Goal: Information Seeking & Learning: Learn about a topic

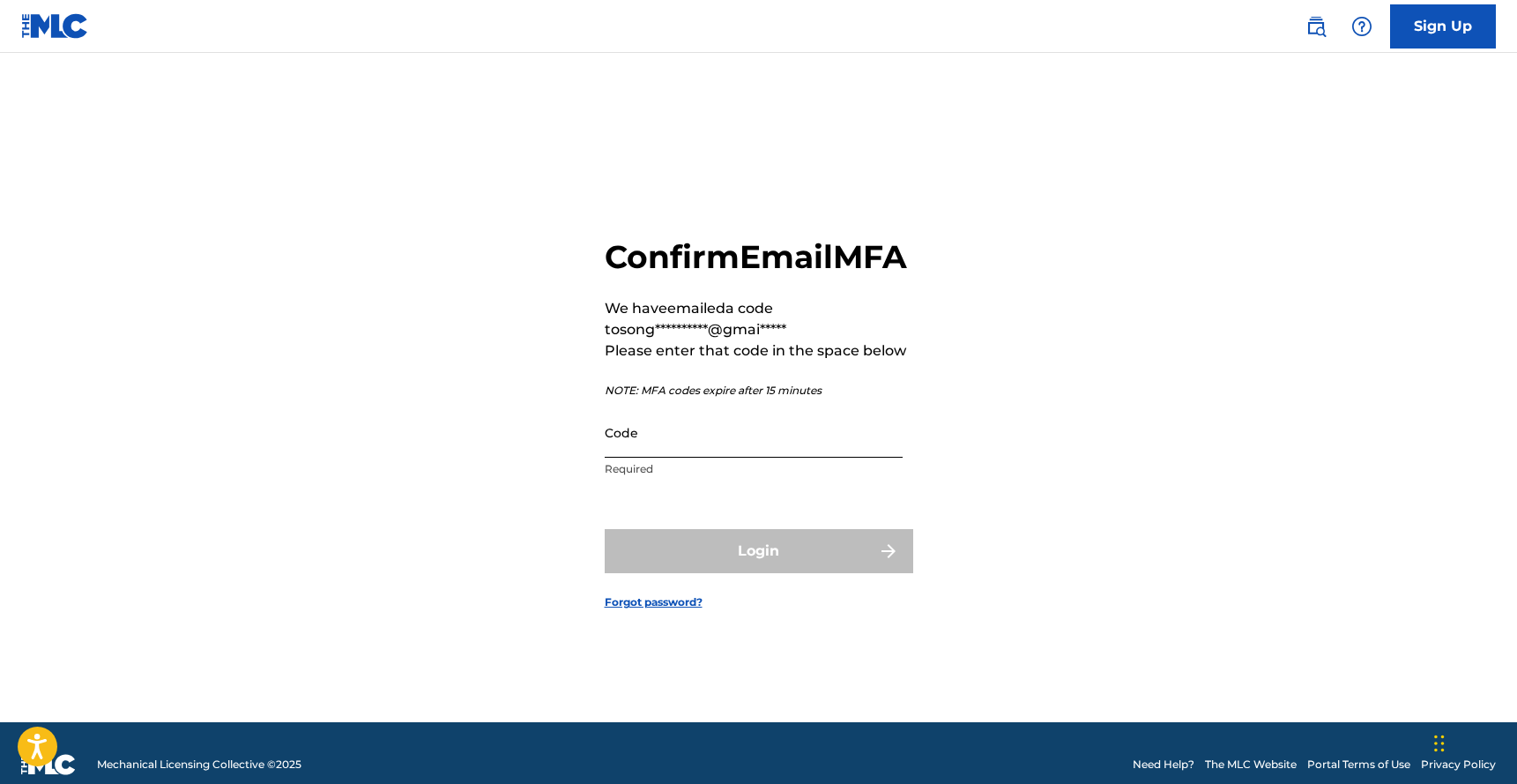
click at [714, 457] on input "Code" at bounding box center [753, 432] width 298 height 50
paste input "199474"
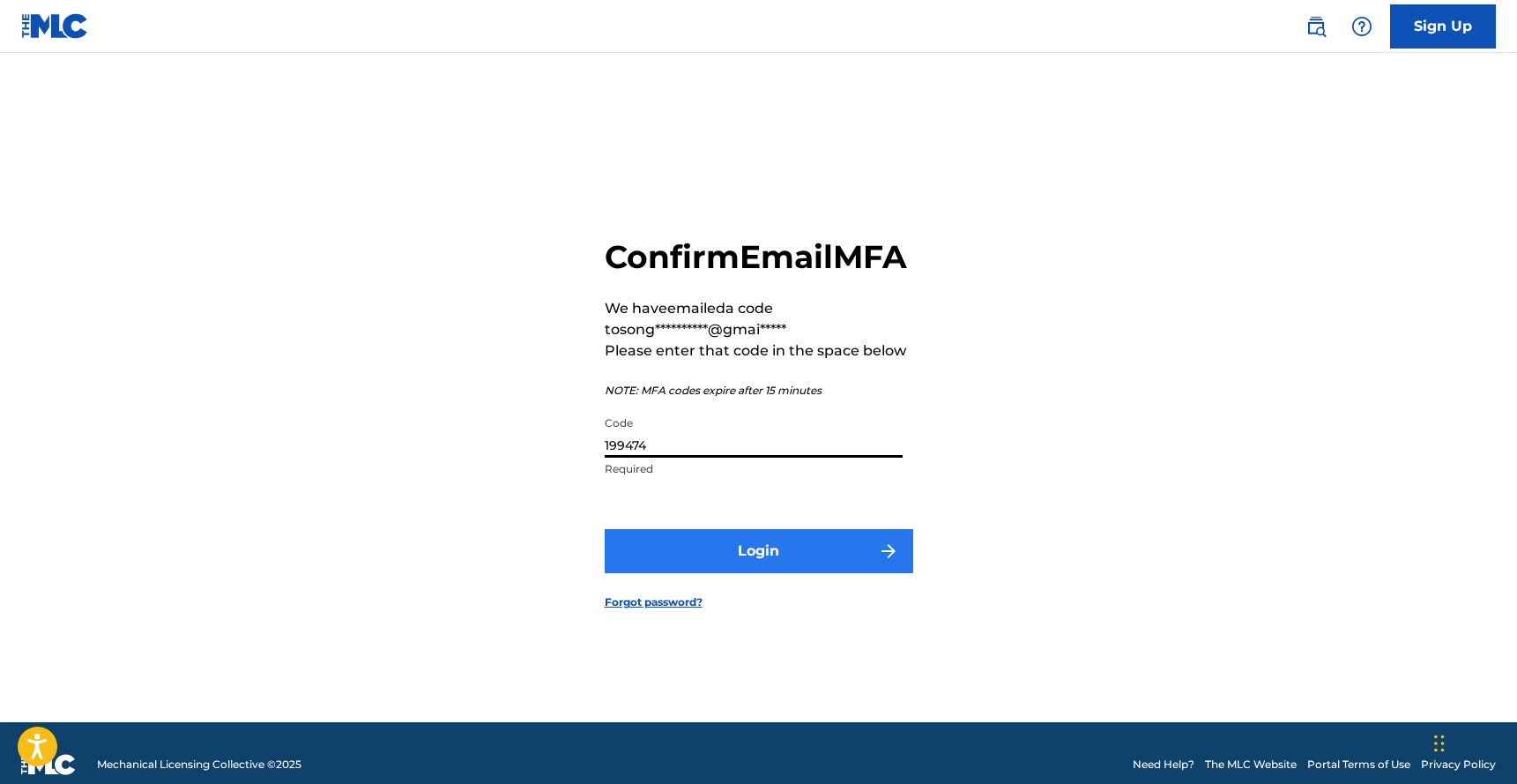
type input "199474"
click at [757, 573] on button "Login" at bounding box center [758, 551] width 309 height 44
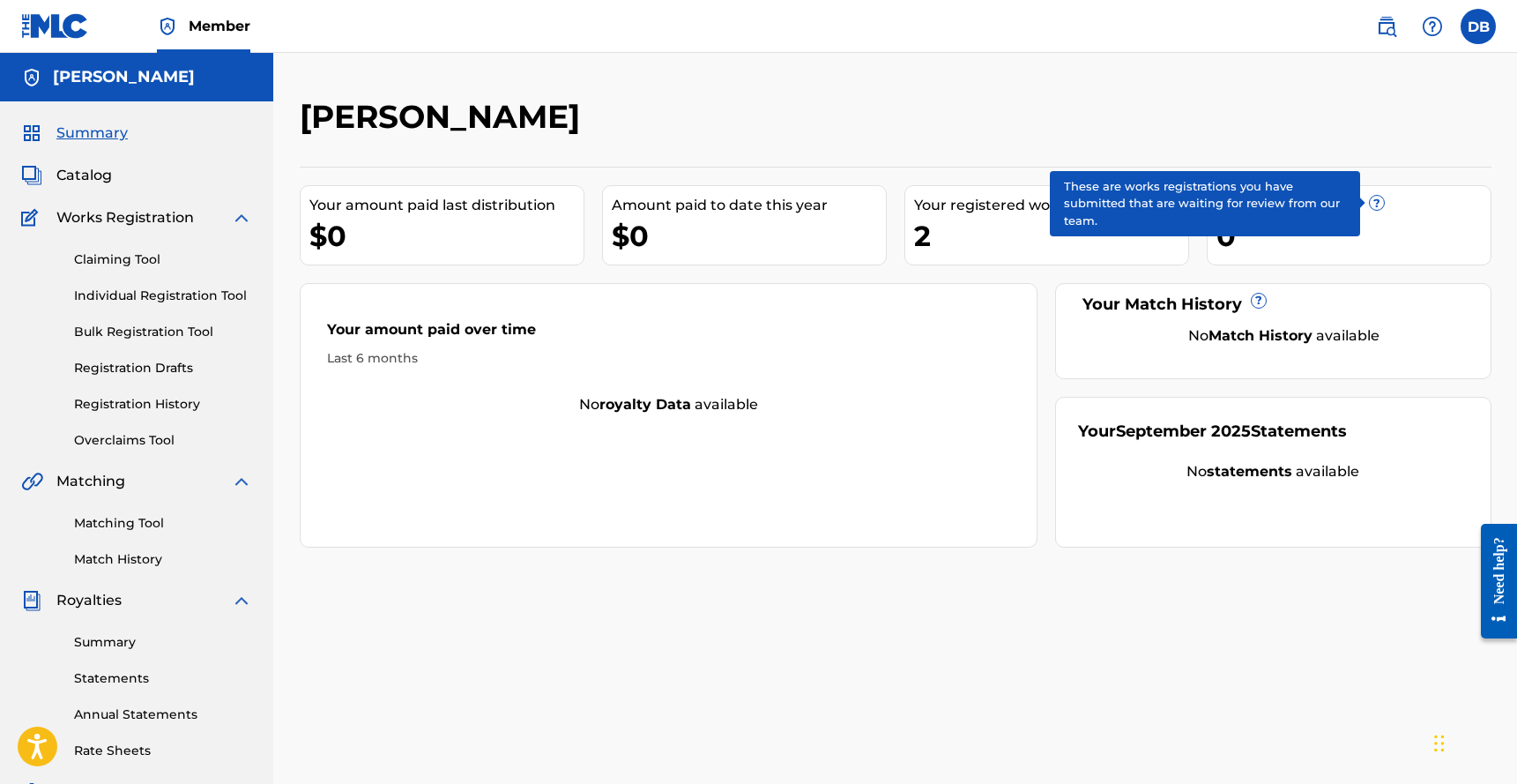
click at [1376, 201] on span "?" at bounding box center [1376, 202] width 14 height 14
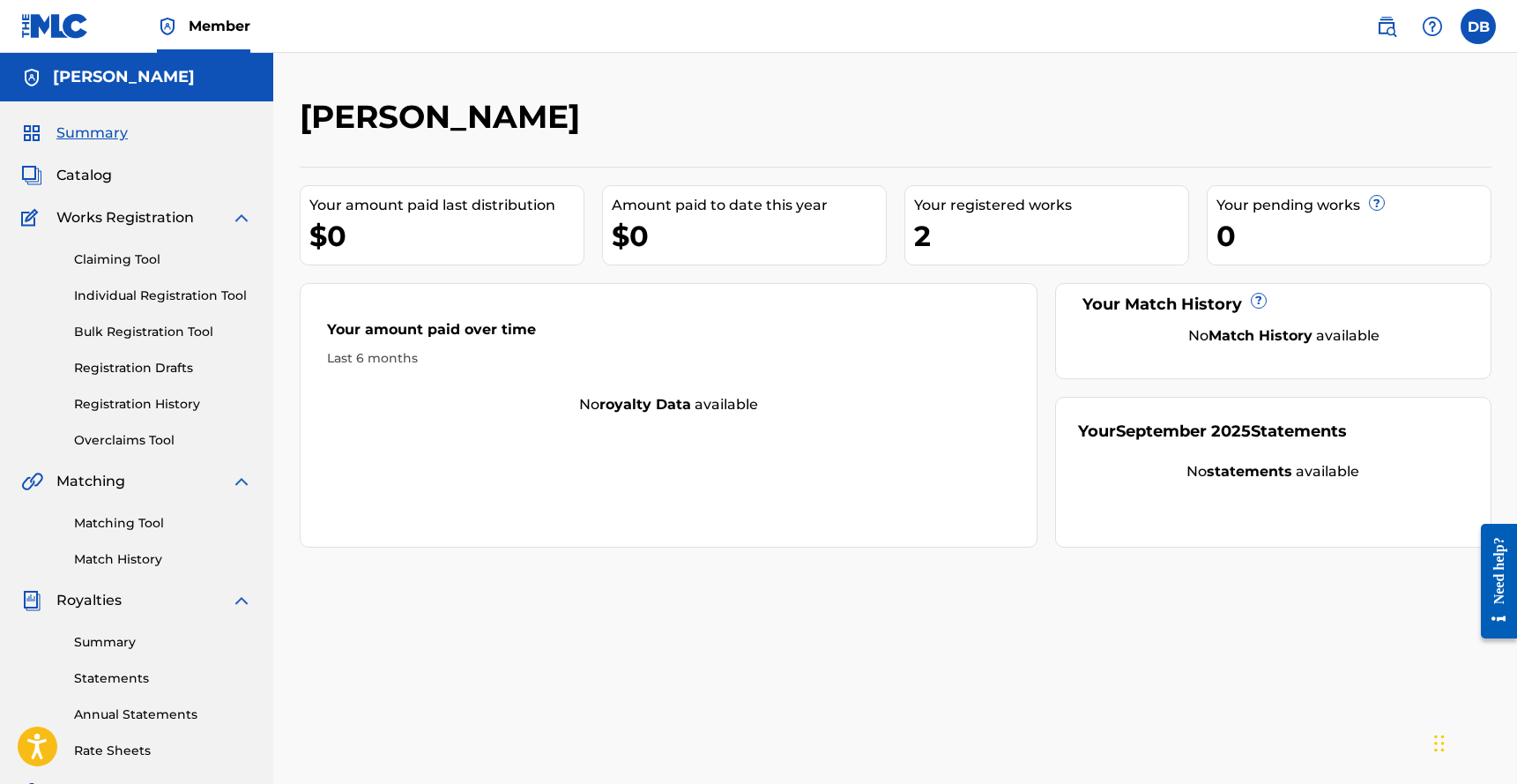
click at [1498, 573] on div "Need help?" at bounding box center [1498, 569] width 24 height 67
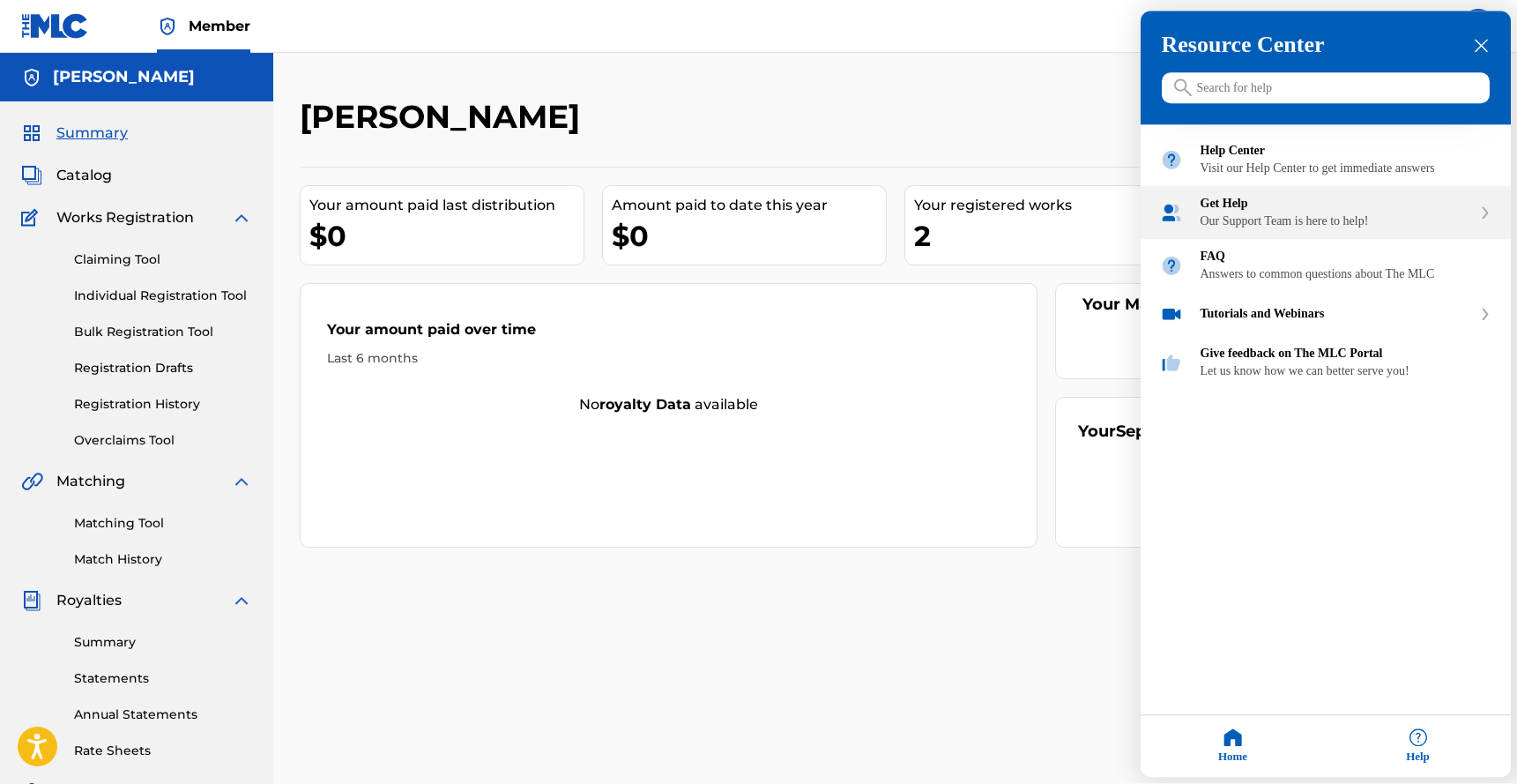
click at [1312, 230] on div "Our Support Team is here to help!" at bounding box center [1336, 222] width 271 height 14
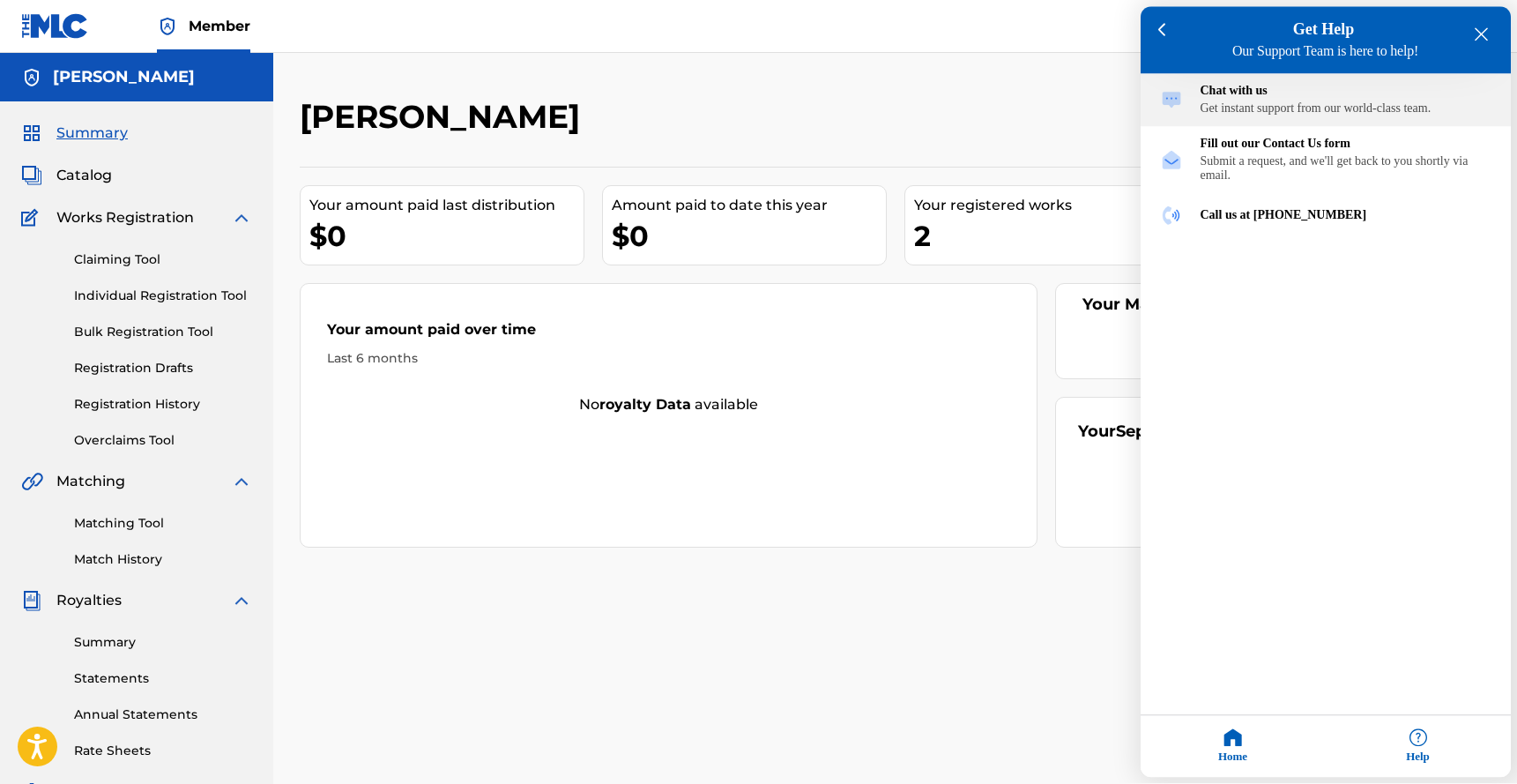
click at [1286, 102] on div "Chat with us Get instant support from our world-class team." at bounding box center [1346, 101] width 291 height 32
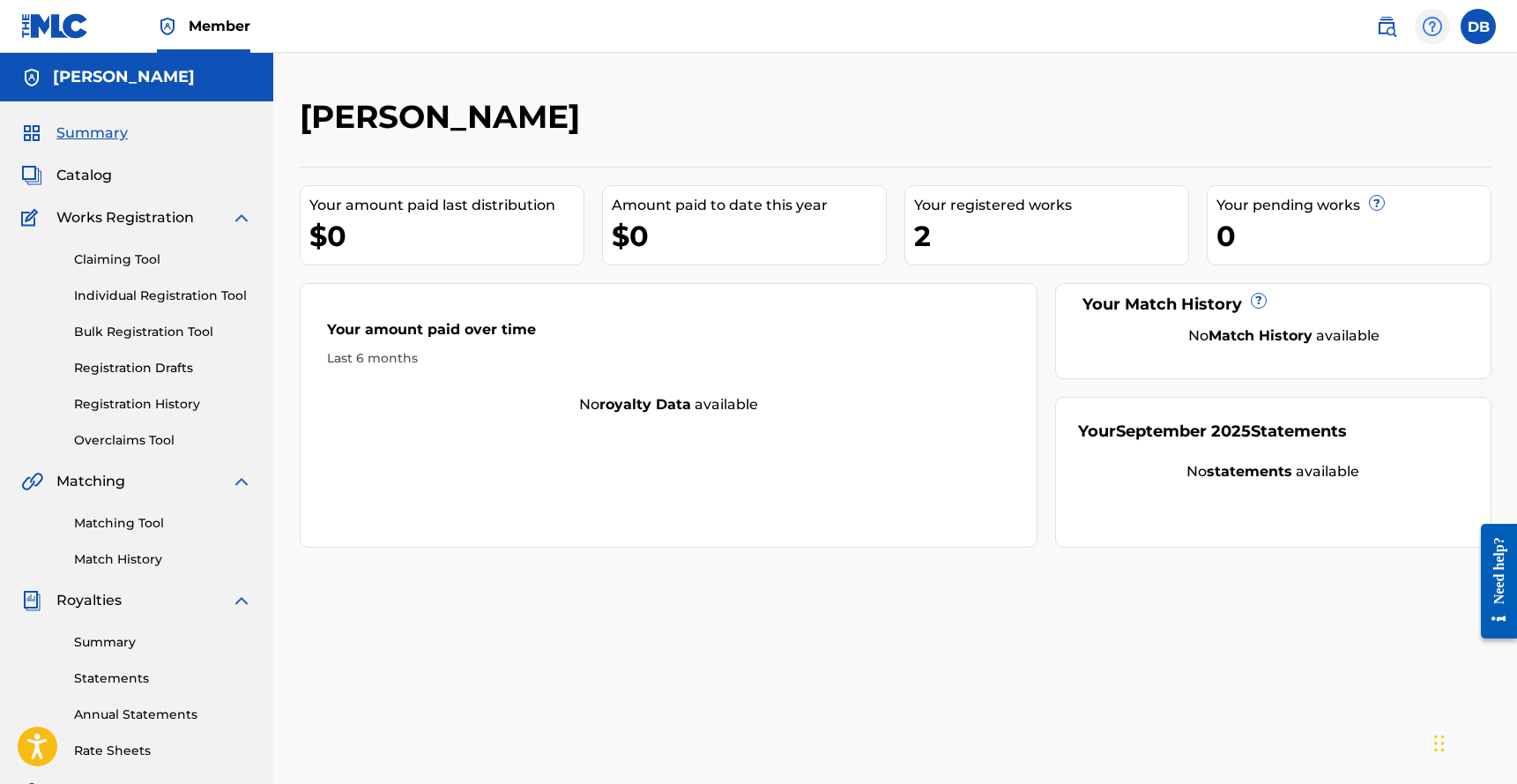
click at [1438, 21] on img at bounding box center [1432, 26] width 21 height 21
click at [1419, 59] on link "Contact us" at bounding box center [1432, 74] width 150 height 43
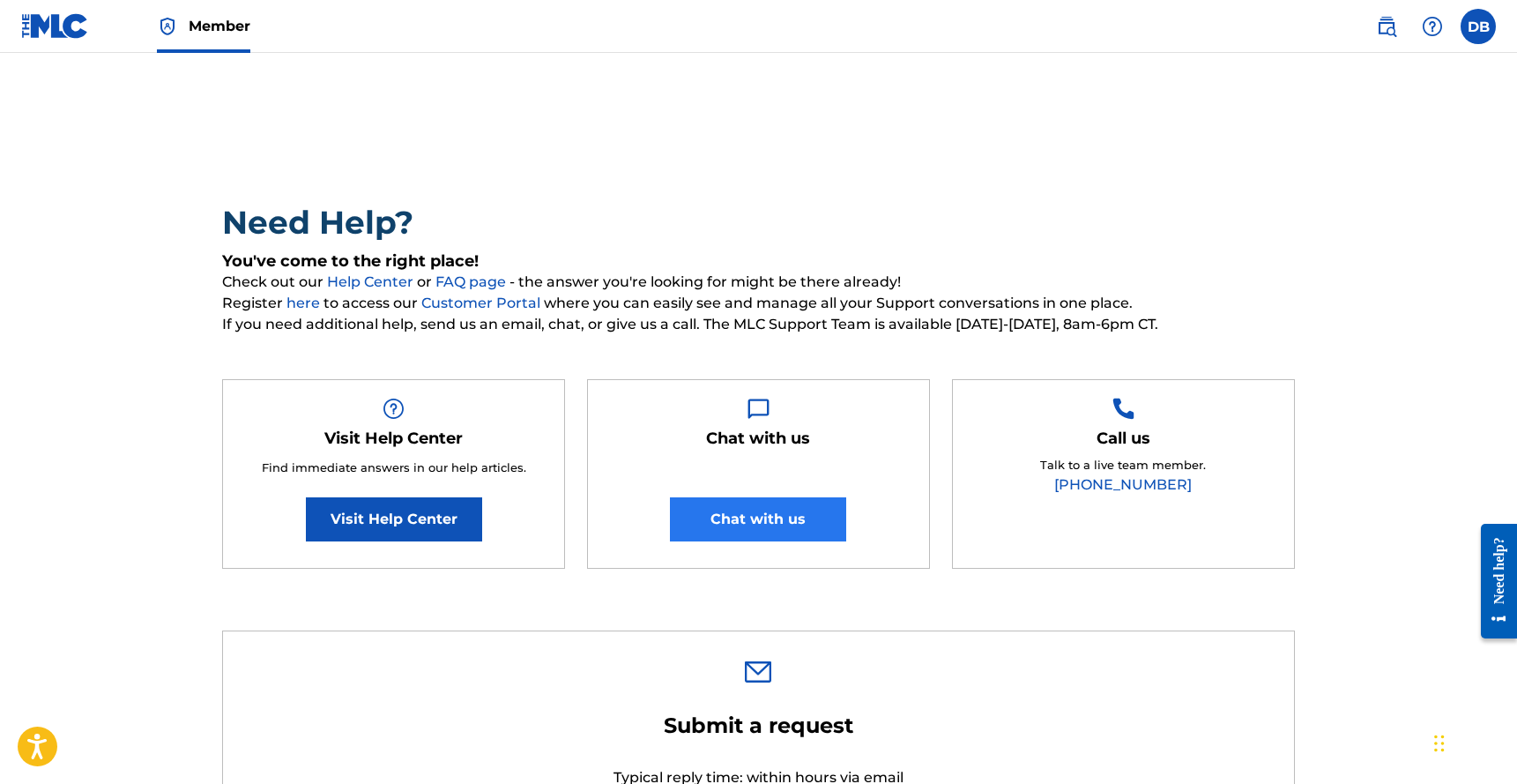
click at [779, 514] on button "Chat with us" at bounding box center [758, 519] width 177 height 44
click at [69, 26] on img at bounding box center [55, 26] width 68 height 26
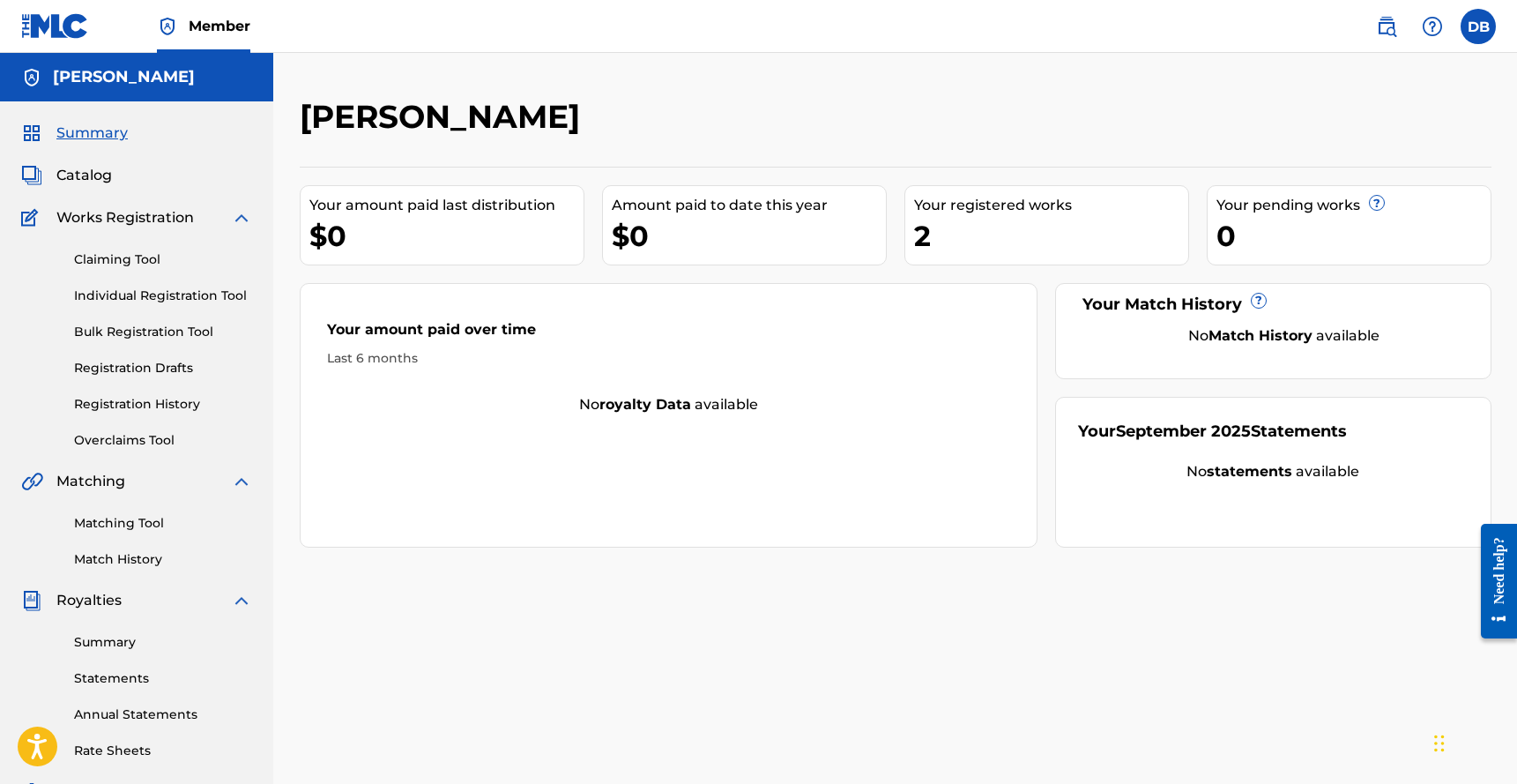
click at [984, 217] on div "2" at bounding box center [1051, 236] width 274 height 40
click at [975, 203] on div "Your registered works" at bounding box center [1051, 205] width 274 height 21
click at [473, 219] on div "$0" at bounding box center [447, 236] width 274 height 40
click at [1001, 216] on div "2" at bounding box center [1051, 236] width 274 height 40
click at [123, 674] on link "Statements" at bounding box center [162, 678] width 178 height 19
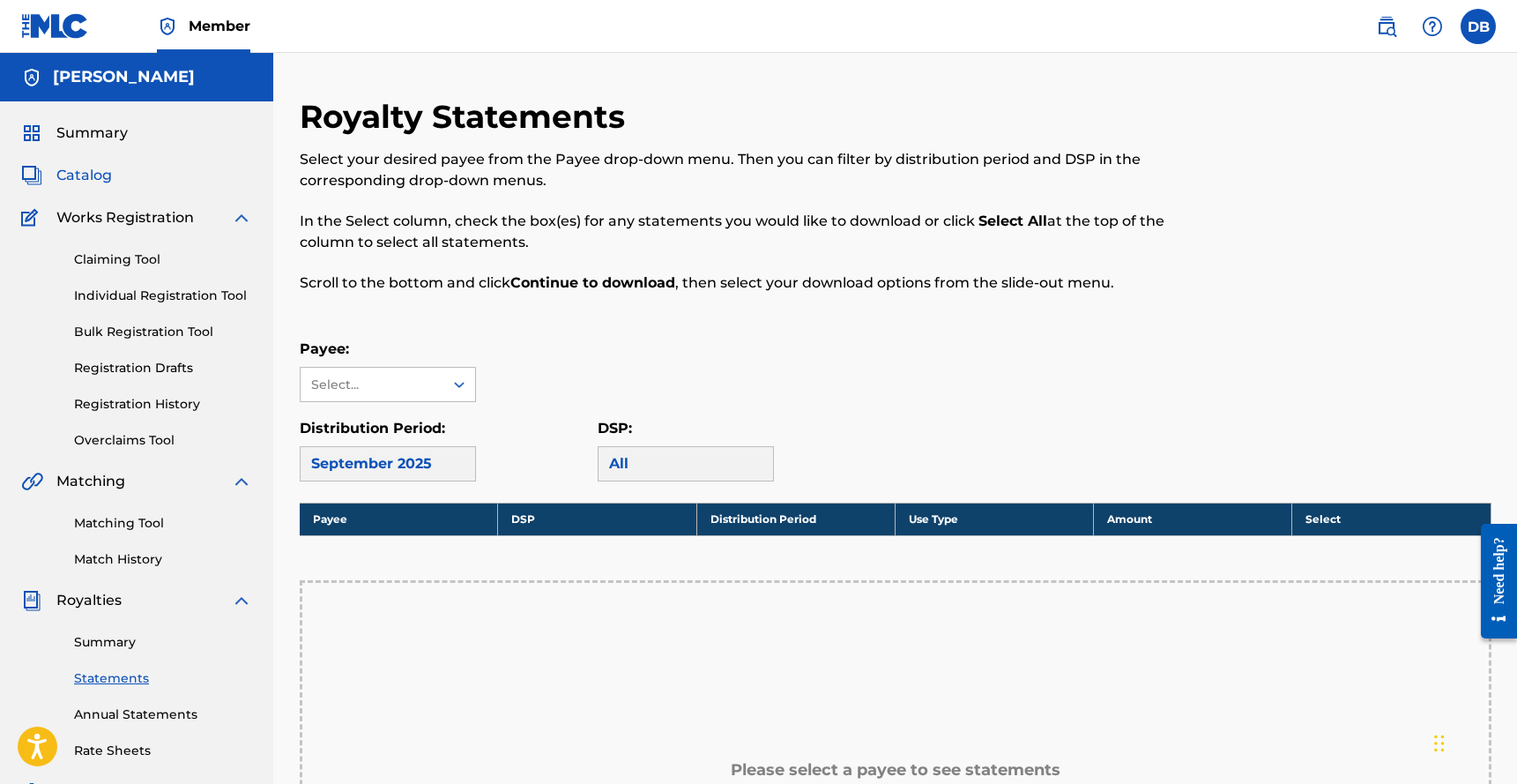
click at [94, 177] on span "Catalog" at bounding box center [84, 175] width 56 height 21
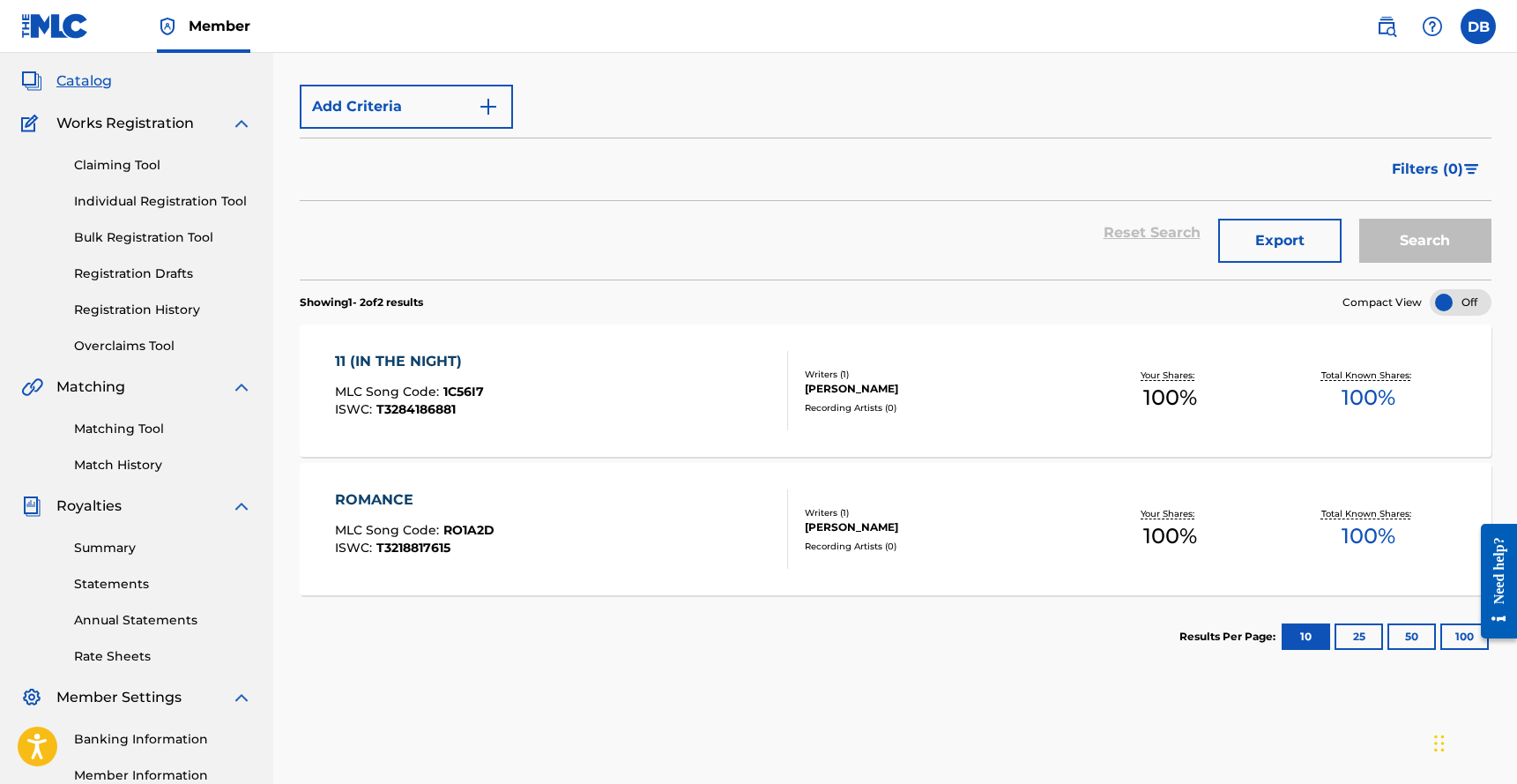
scroll to position [95, 0]
click at [485, 385] on div "11 (IN THE NIGHT) MLC Song Code : 1C56I7 ISWC : T3284186881" at bounding box center [562, 389] width 453 height 79
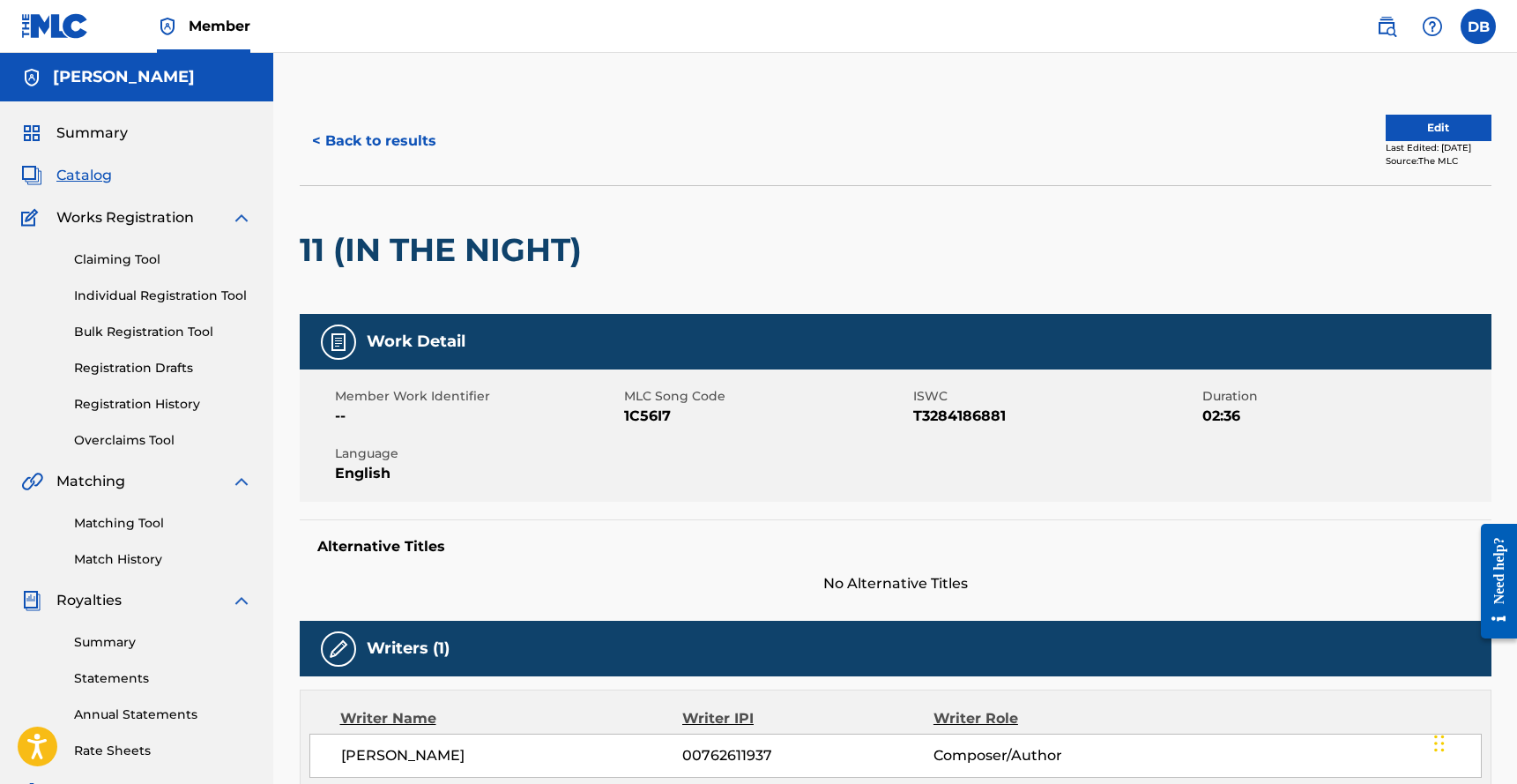
click at [691, 401] on span "MLC Song Code" at bounding box center [766, 397] width 284 height 19
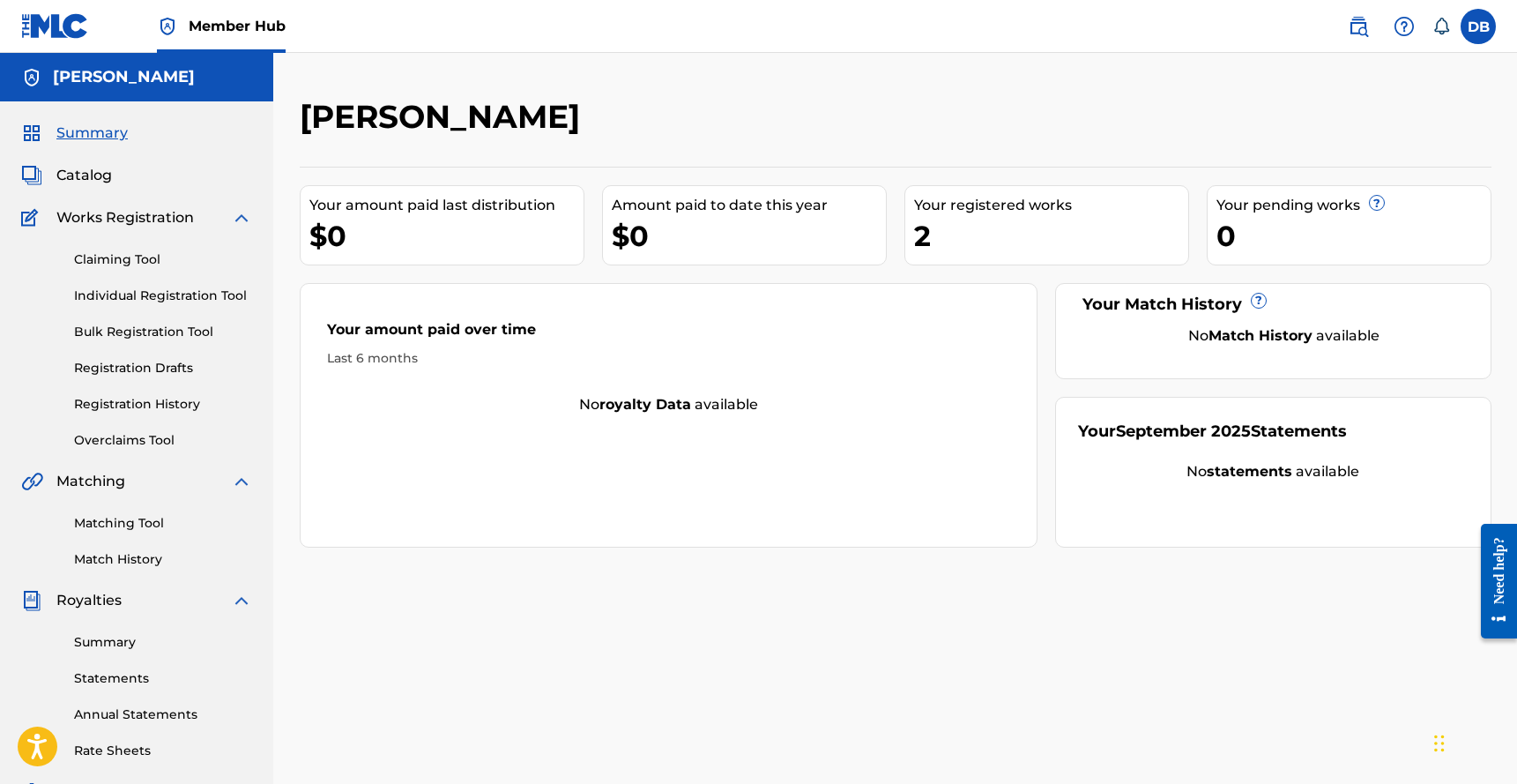
click at [951, 205] on div "Your registered works" at bounding box center [1051, 205] width 274 height 21
click at [956, 217] on div "2" at bounding box center [1051, 236] width 274 height 40
click at [849, 345] on div "Your amount paid over time" at bounding box center [669, 334] width 684 height 30
click at [1085, 315] on div "Your Match History ?" at bounding box center [1272, 304] width 390 height 24
click at [866, 280] on div "Your amount paid last distribution $0 Amount paid to date this year $0 Your reg…" at bounding box center [895, 356] width 1192 height 381
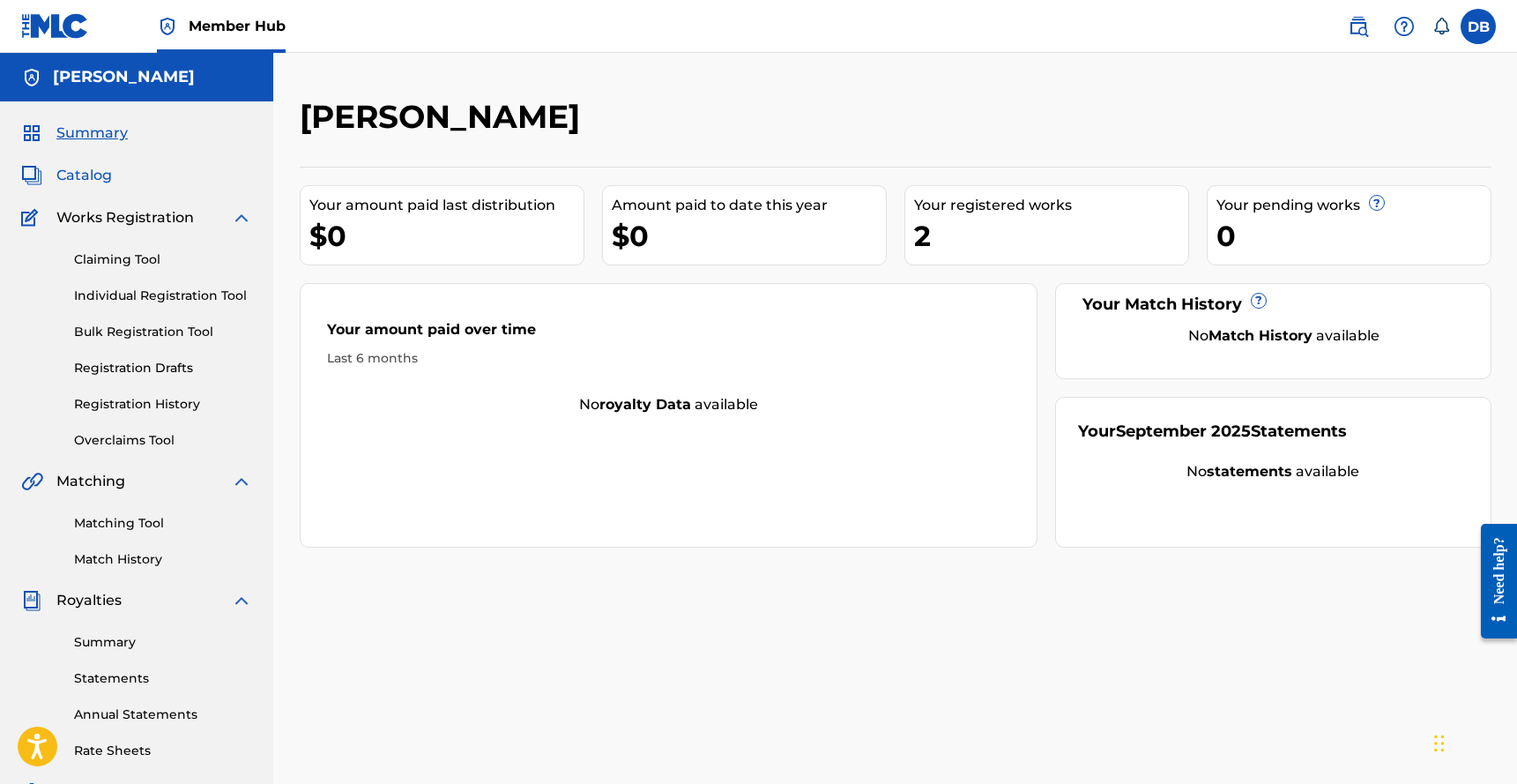
click at [101, 173] on span "Catalog" at bounding box center [84, 175] width 56 height 21
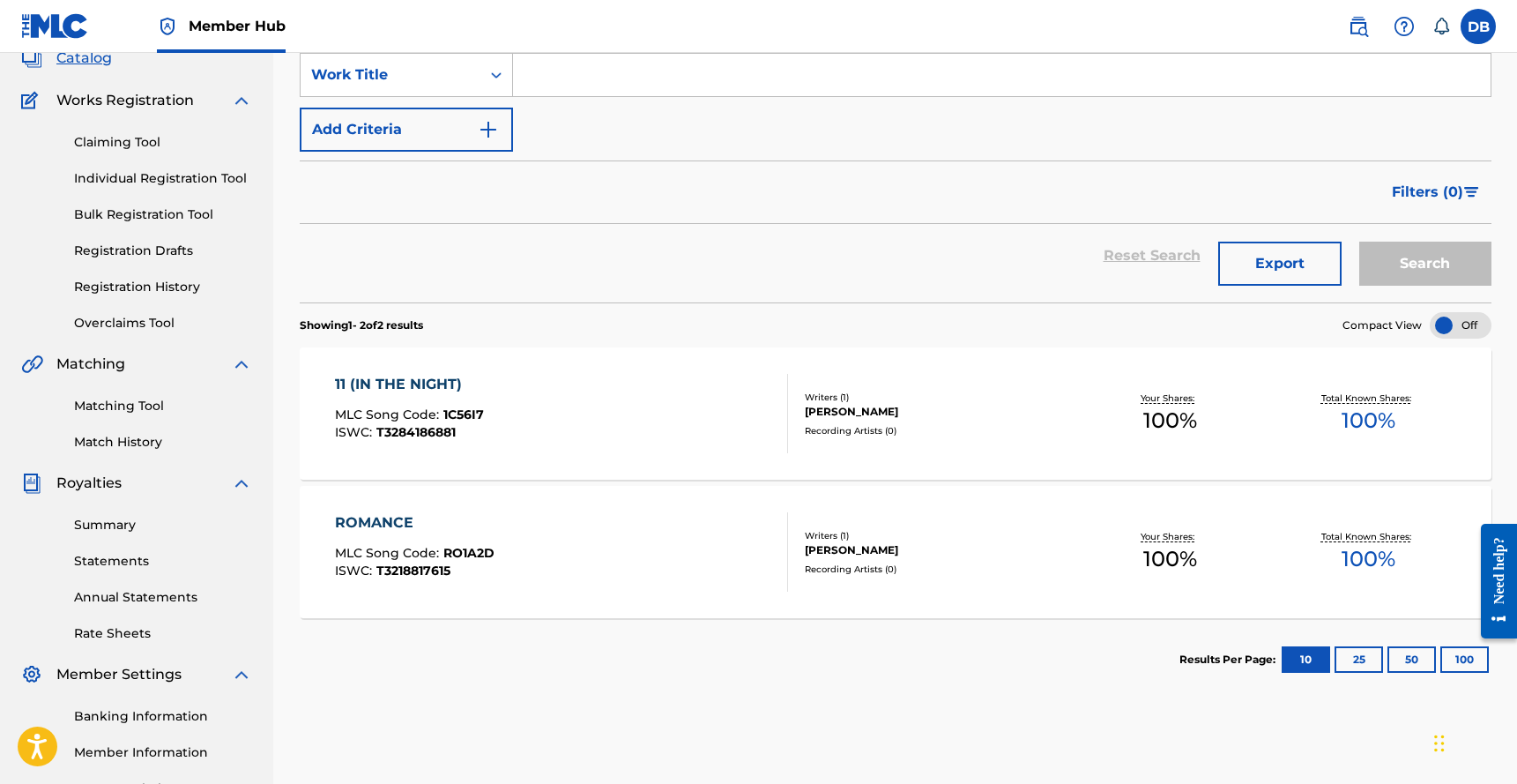
scroll to position [147, 0]
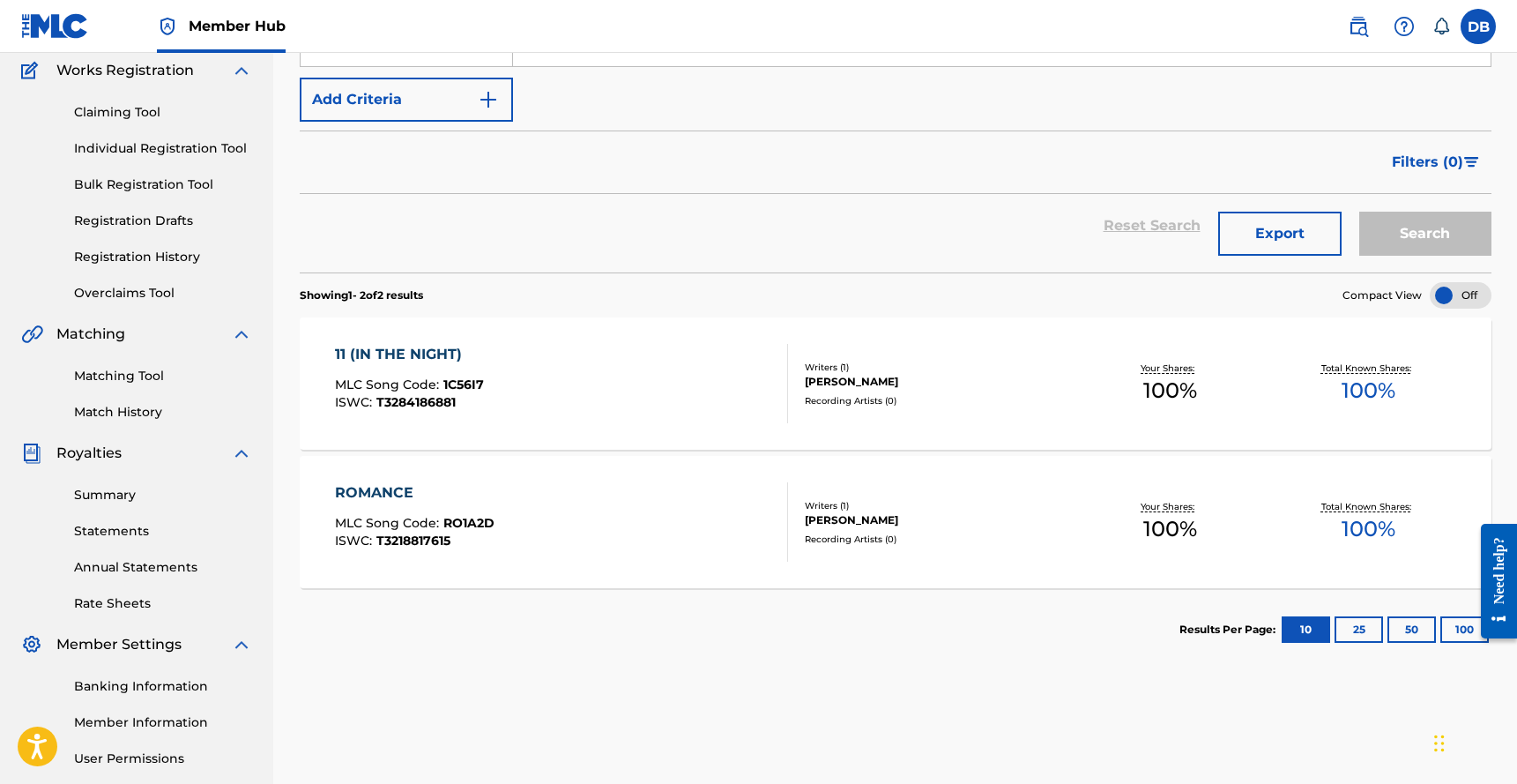
click at [388, 367] on div "11 (IN THE NIGHT) MLC Song Code : 1C56I7 ISWC : T3284186881" at bounding box center [410, 383] width 149 height 79
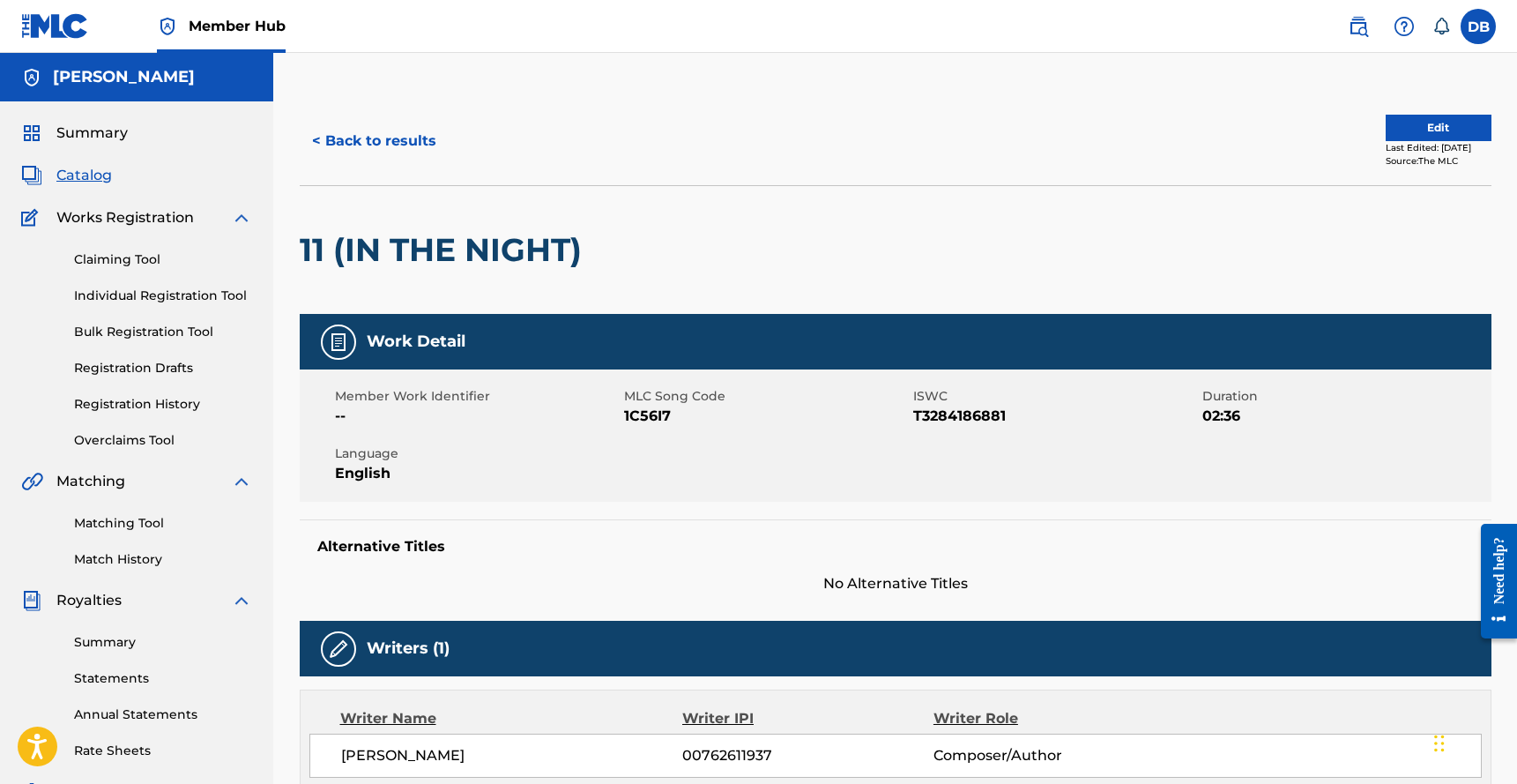
click at [99, 172] on span "Catalog" at bounding box center [84, 175] width 56 height 21
